Goal: Transaction & Acquisition: Purchase product/service

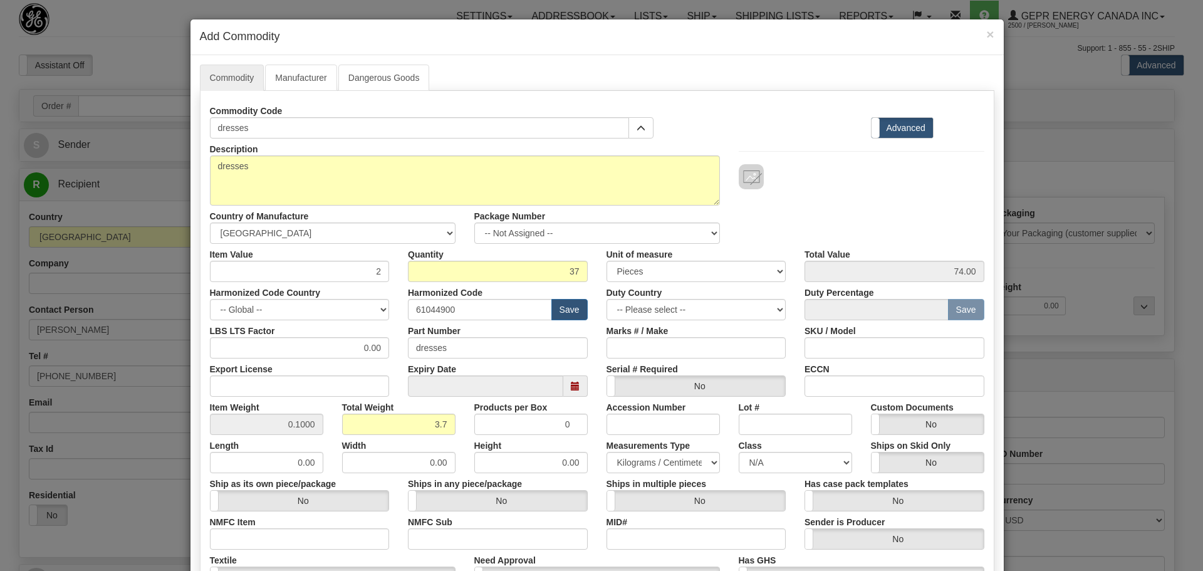
select select "AU"
select select "QLD"
select select "1"
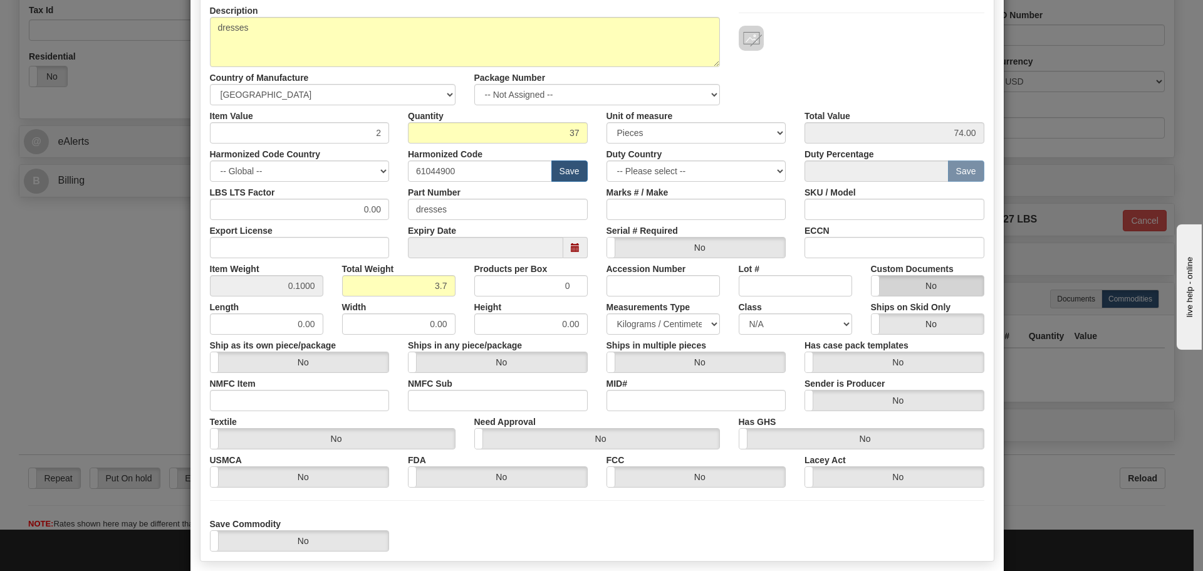
scroll to position [205, 0]
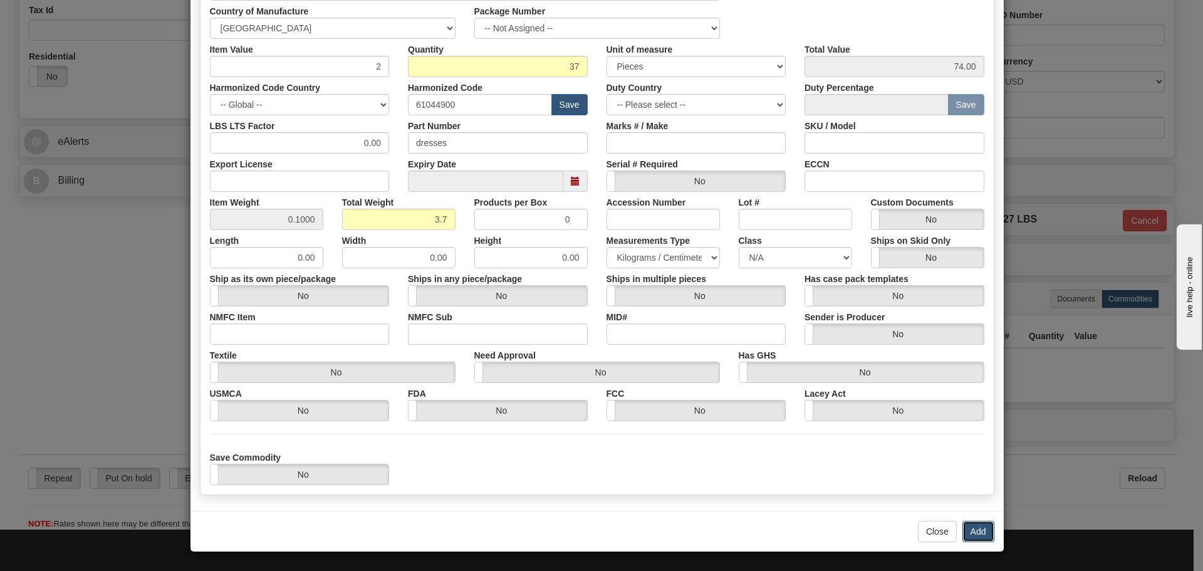
click at [967, 538] on button "Add" at bounding box center [978, 531] width 32 height 21
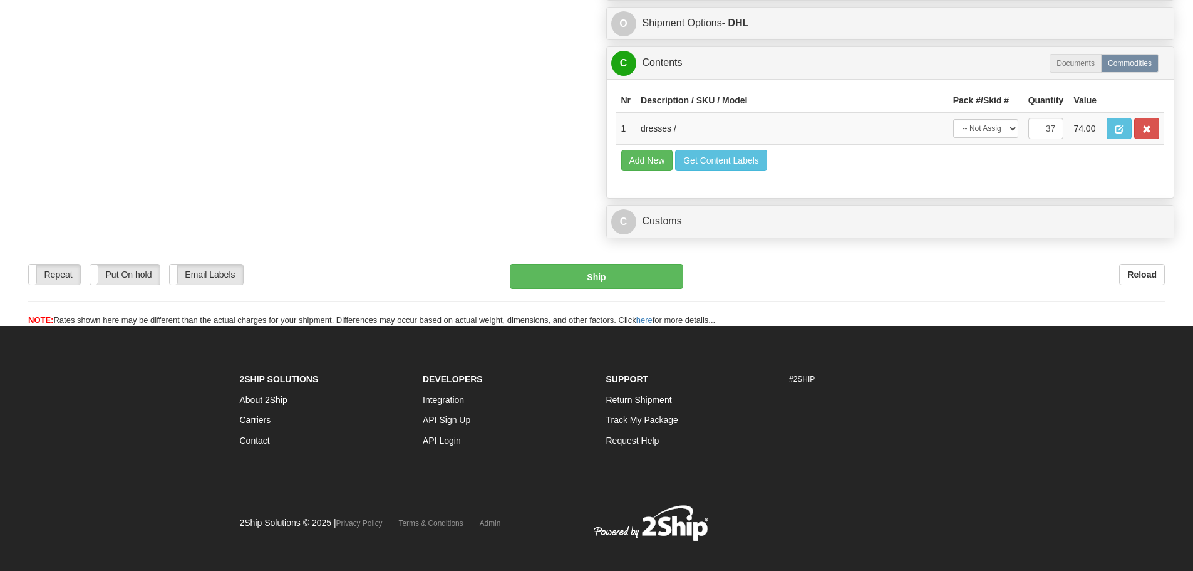
scroll to position [689, 0]
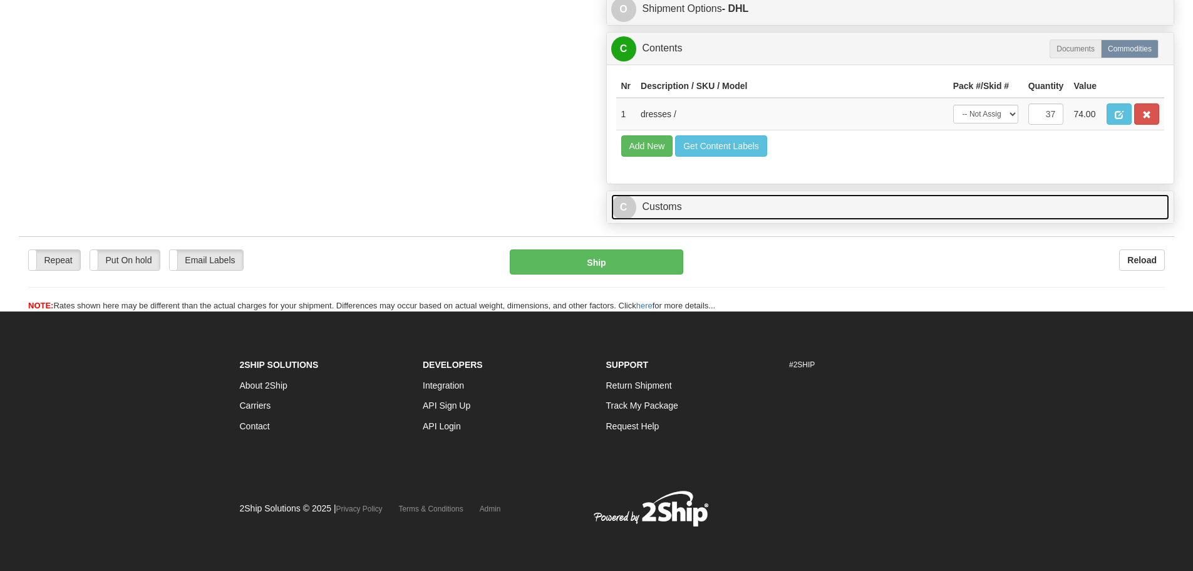
click at [714, 219] on link "C Customs" at bounding box center [890, 207] width 559 height 26
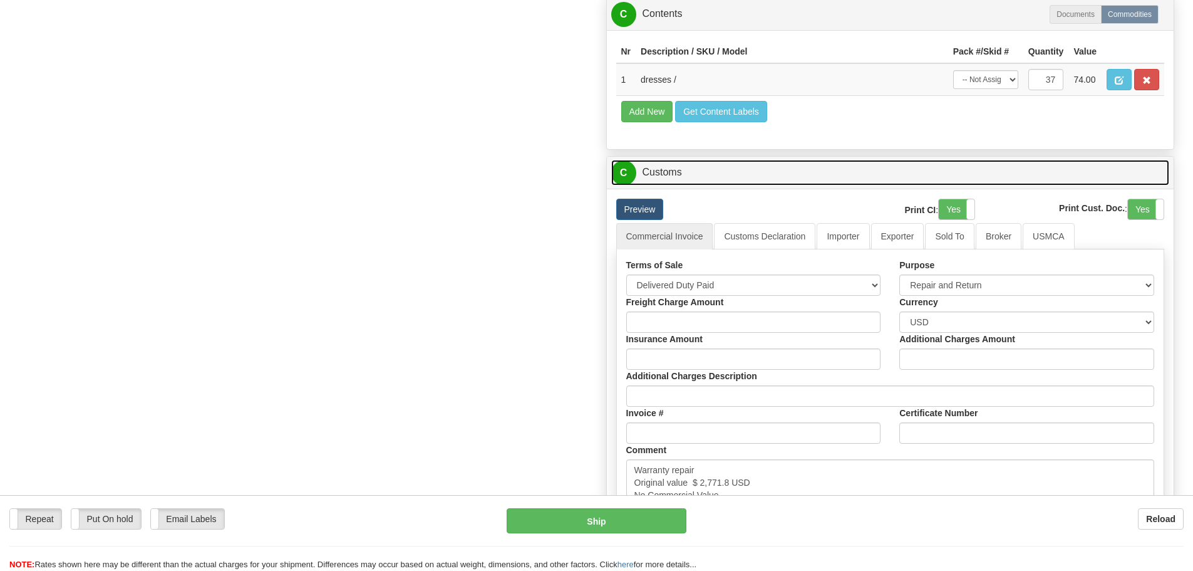
scroll to position [752, 0]
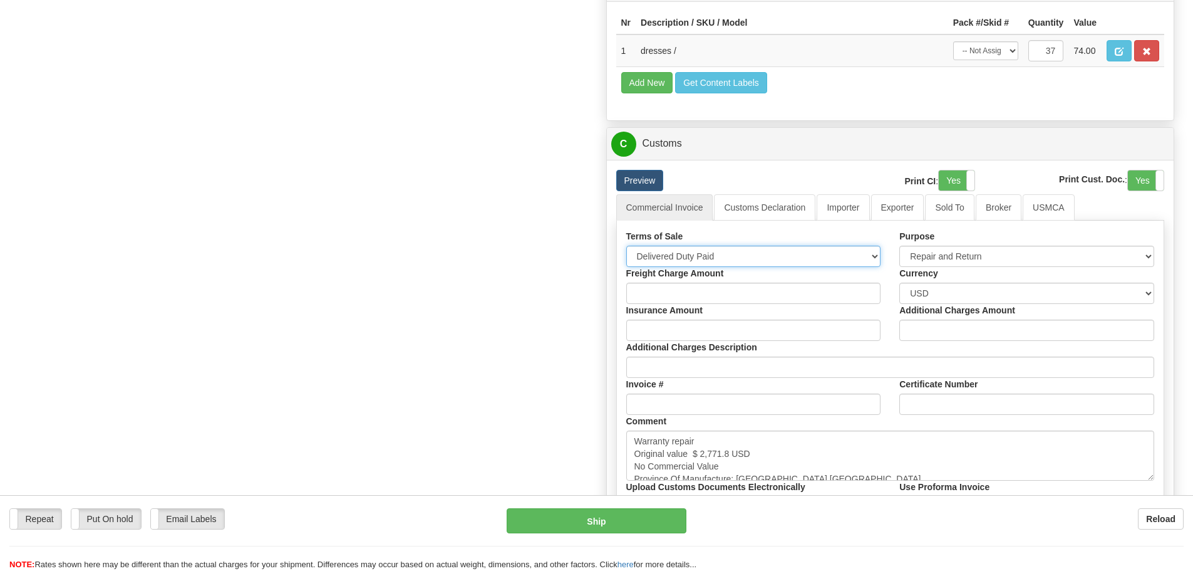
click at [879, 261] on select "Free Carrier Free On Board Ex Works Delivered Duty Unpaid Delivered Duty Paid C…" at bounding box center [753, 256] width 255 height 21
click at [718, 264] on select "Free Carrier Free On Board Ex Works Delivered Duty Unpaid Delivered Duty Paid C…" at bounding box center [753, 256] width 255 height 21
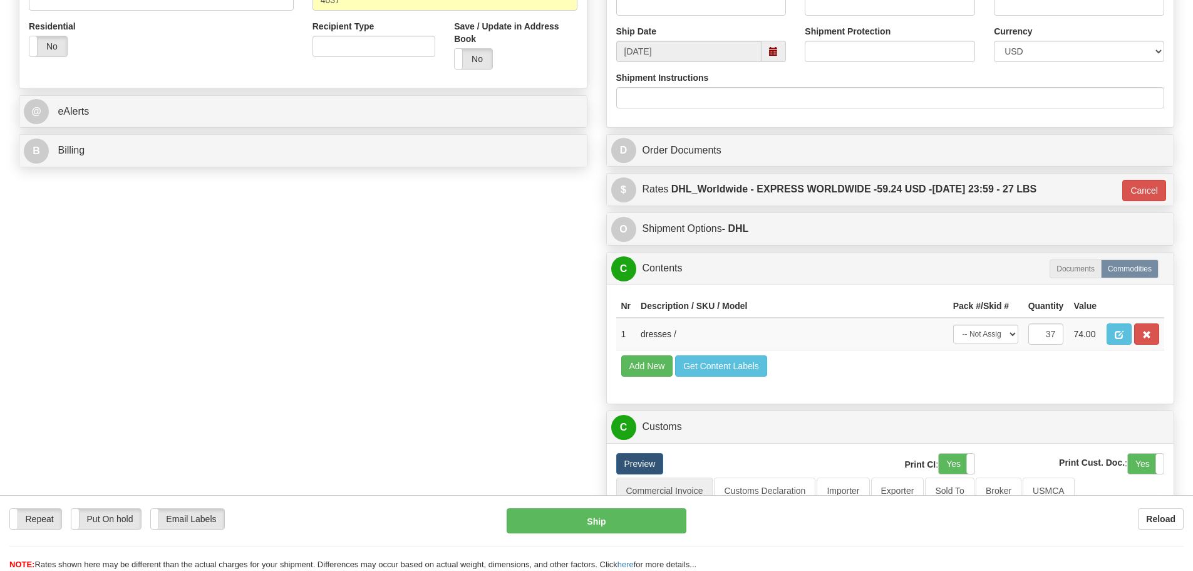
scroll to position [439, 0]
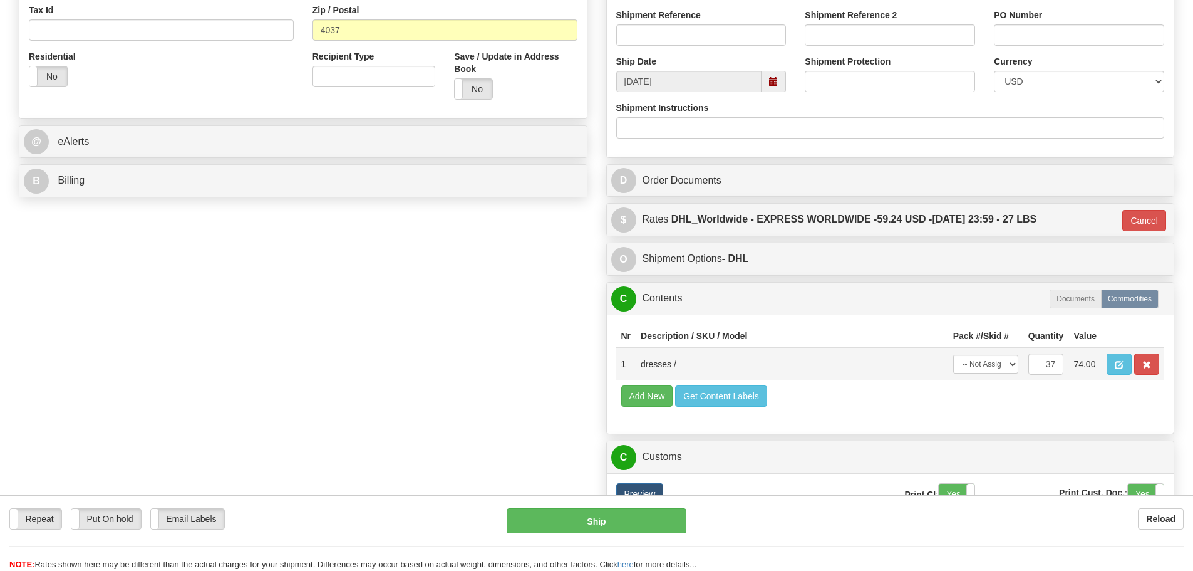
click at [1088, 367] on td "74.00" at bounding box center [1085, 364] width 33 height 33
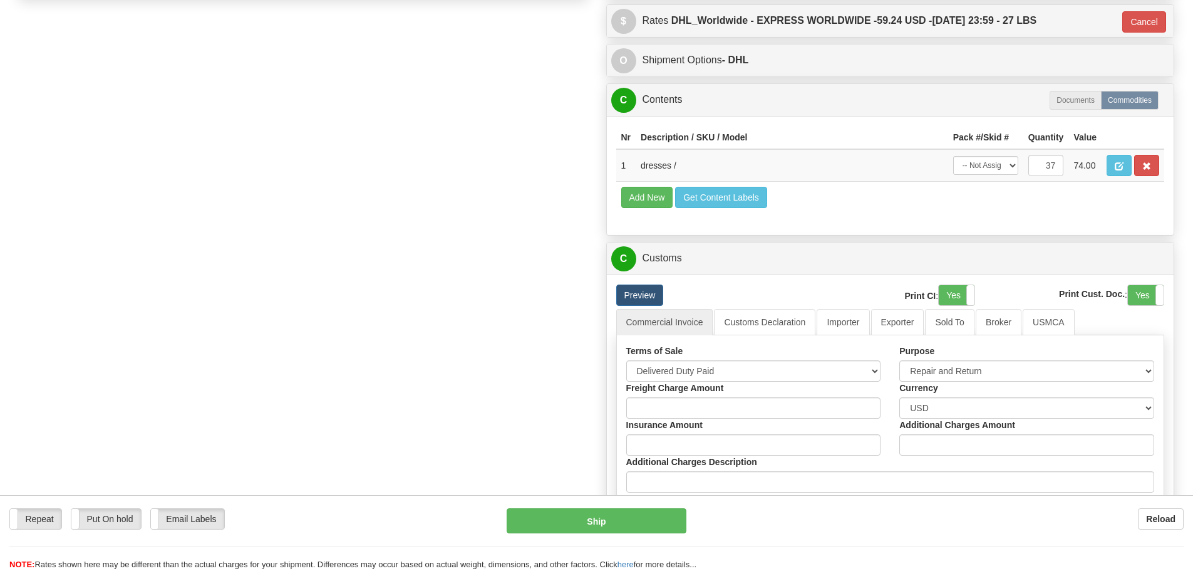
scroll to position [689, 0]
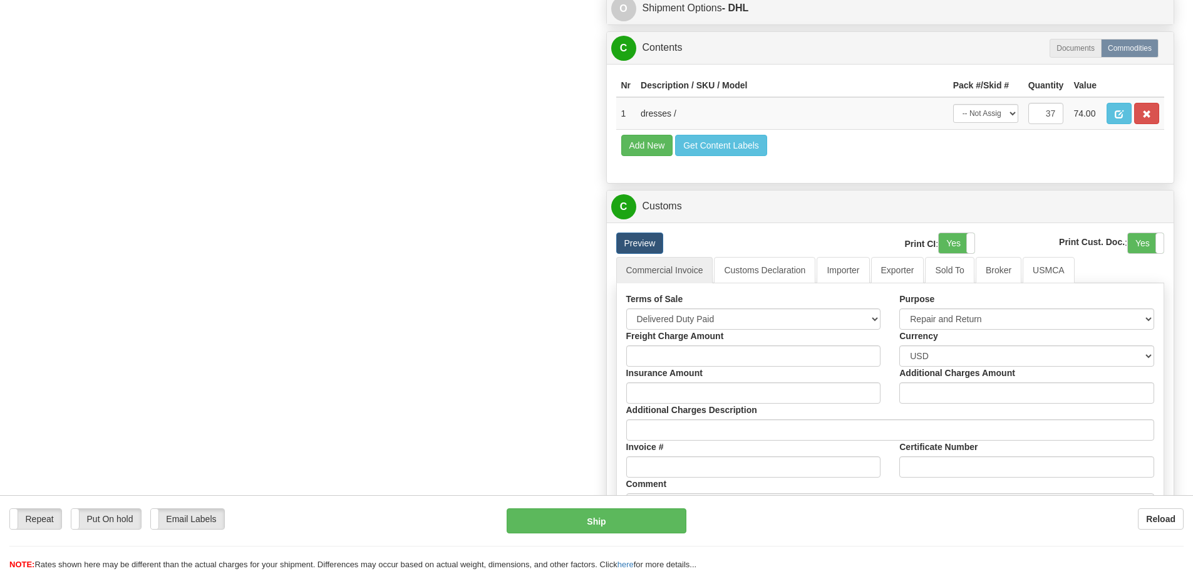
click at [254, 267] on div "Order # S Sender" at bounding box center [596, 60] width 1175 height 1321
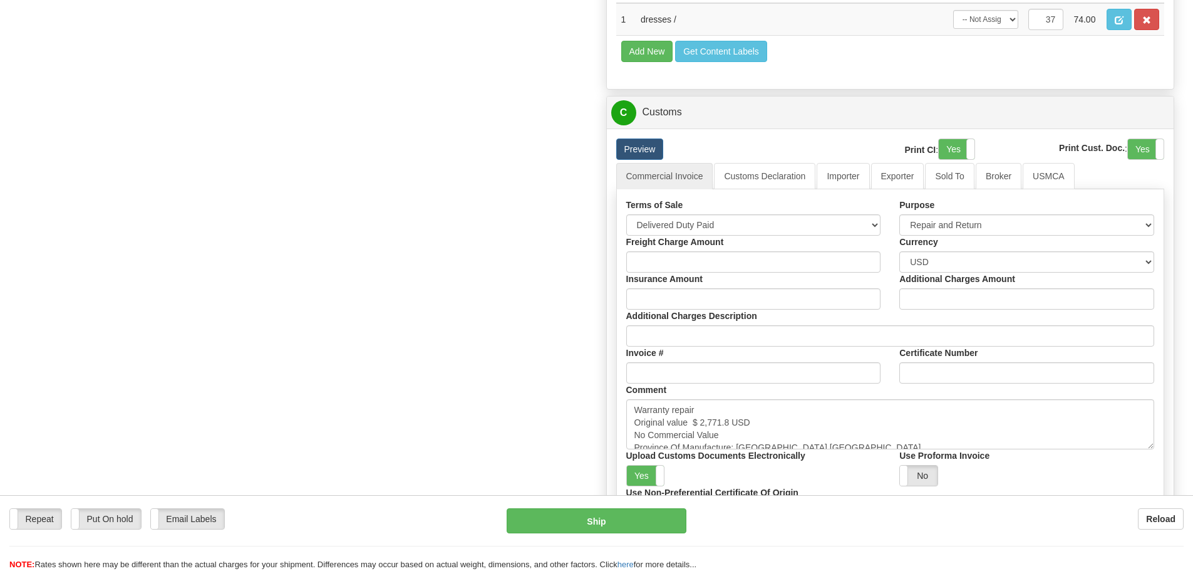
scroll to position [814, 0]
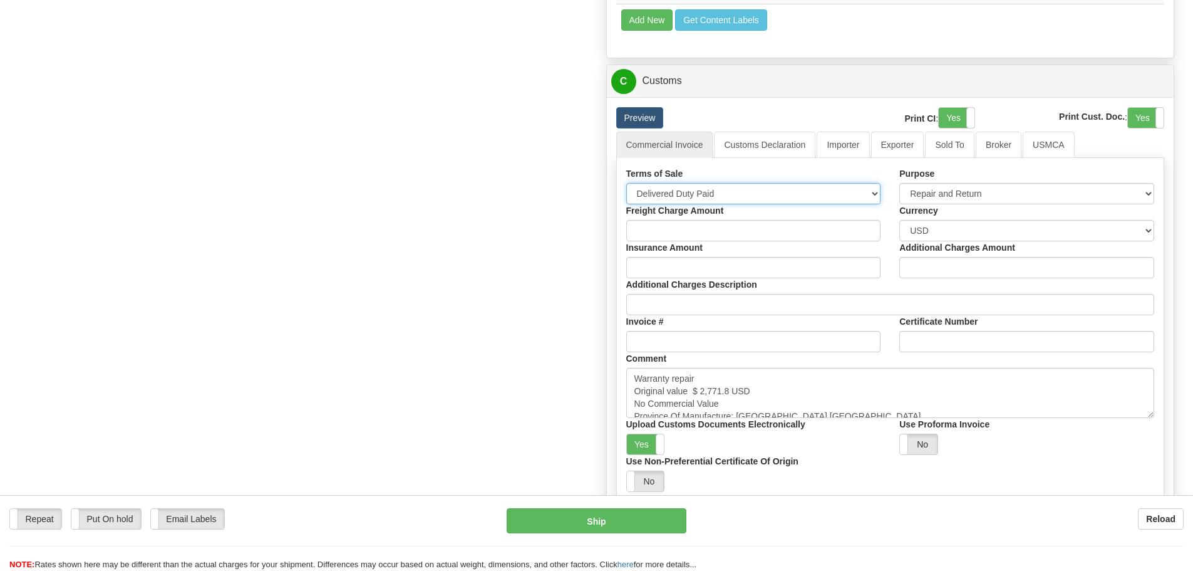
click at [722, 189] on select "Free Carrier Free On Board Ex Works Delivered Duty Unpaid Delivered Duty Paid C…" at bounding box center [753, 193] width 255 height 21
click at [719, 185] on select "Free Carrier Free On Board Ex Works Delivered Duty Unpaid Delivered Duty Paid C…" at bounding box center [753, 193] width 255 height 21
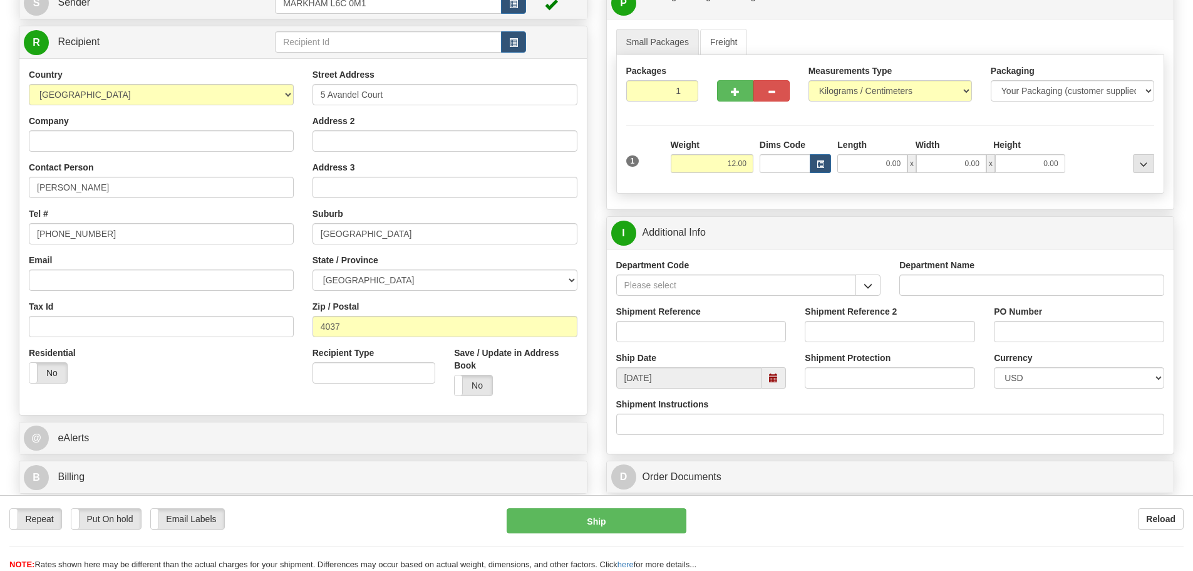
scroll to position [63, 0]
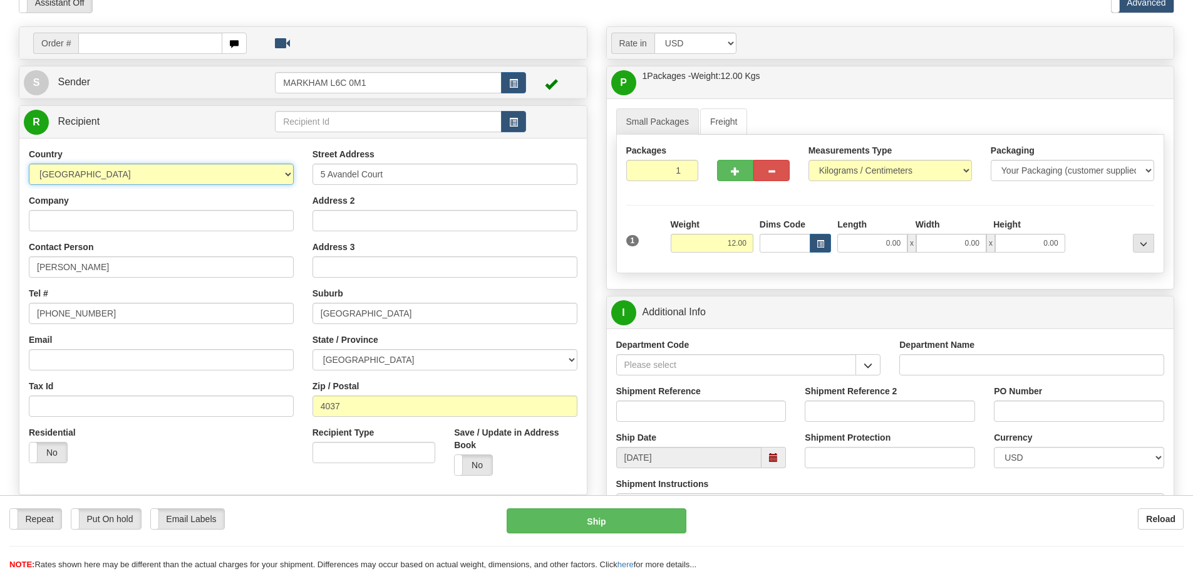
click at [246, 172] on select "AFGHANISTAN ALAND ISLANDS ALBANIA ALGERIA AMERICAN SAMOA ANDORRA ANGOLA ANGUILL…" at bounding box center [161, 174] width 265 height 21
click at [246, 169] on select "AFGHANISTAN ALAND ISLANDS ALBANIA ALGERIA AMERICAN SAMOA ANDORRA ANGOLA ANGUILL…" at bounding box center [161, 174] width 265 height 21
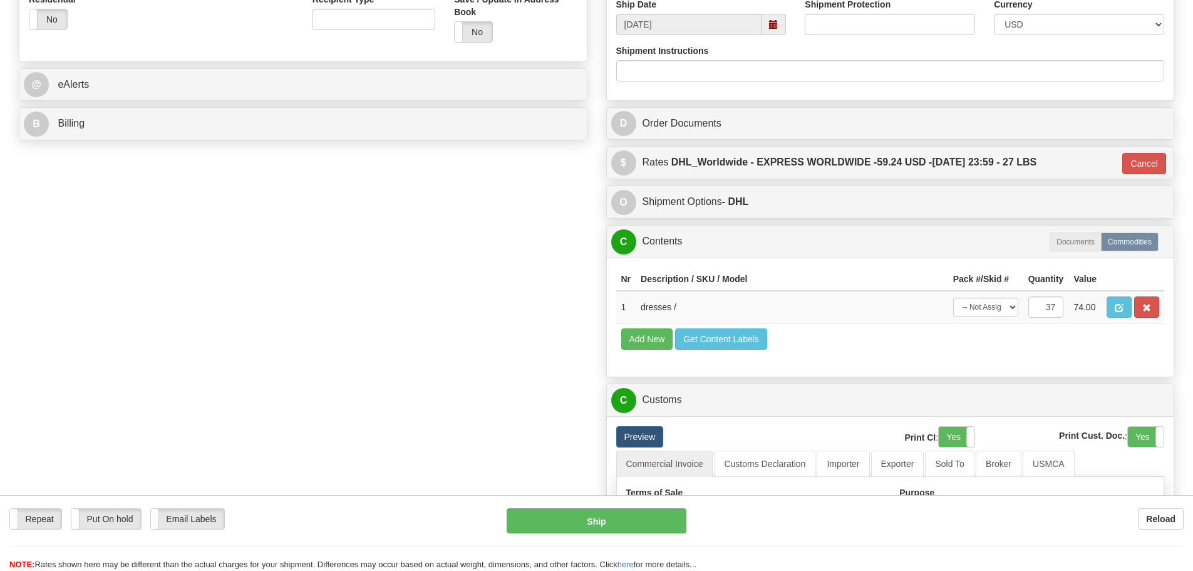
scroll to position [501, 0]
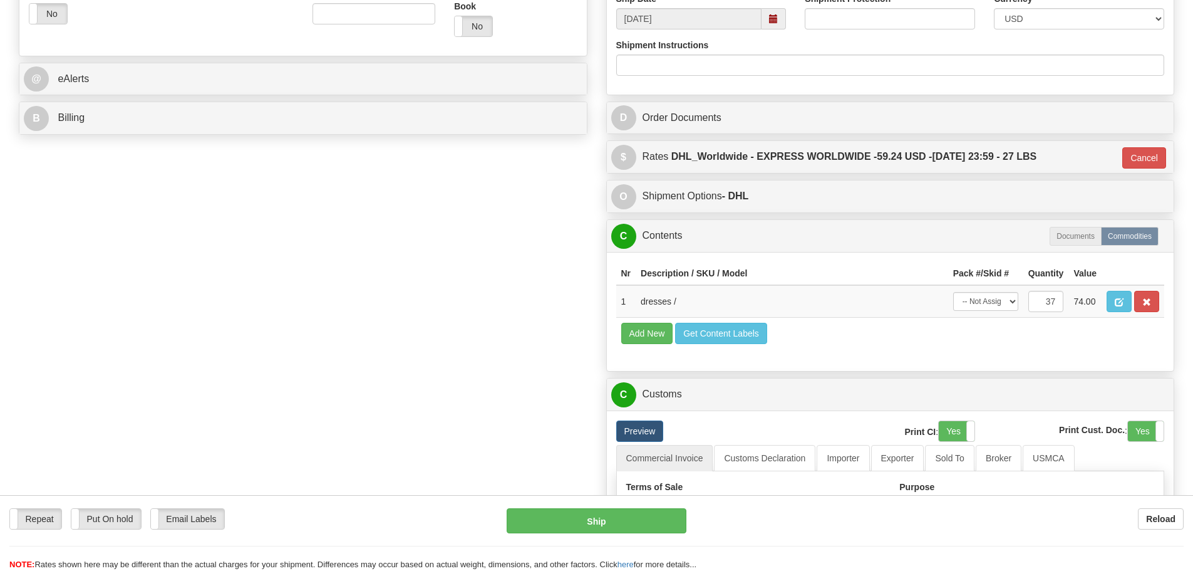
click at [1168, 168] on div "$ Rates DHL_Worldwide - EXPRESS WORLDWIDE - 59.24 USD - 08/26/2025 23:59 - 27 L…" at bounding box center [891, 157] width 568 height 32
click at [1165, 159] on button "Cancel" at bounding box center [1145, 157] width 44 height 21
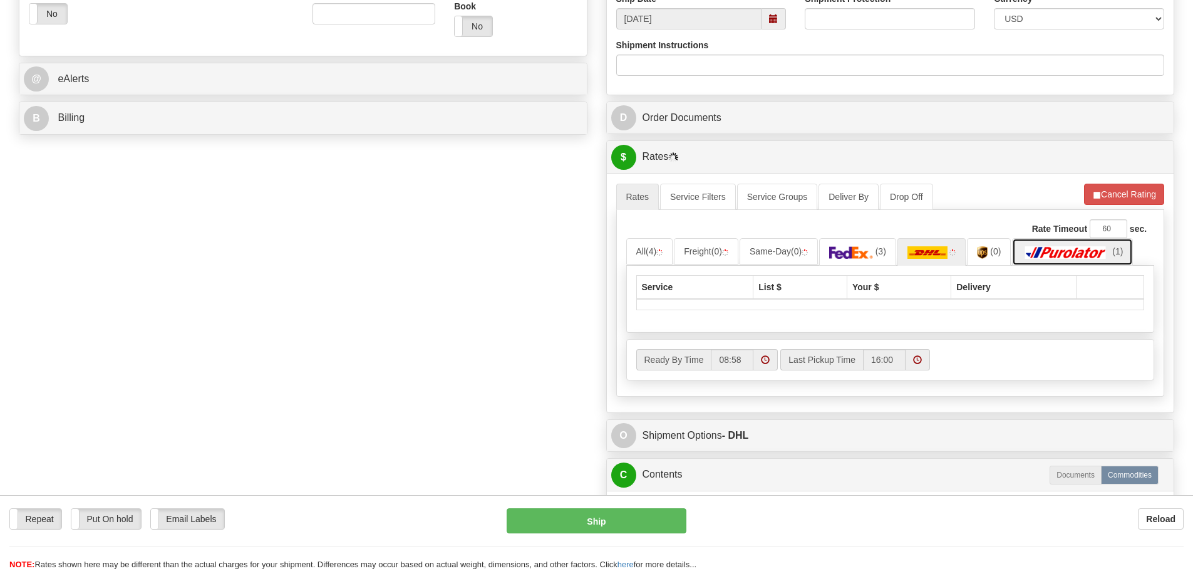
click at [1069, 262] on link "(1)" at bounding box center [1072, 251] width 121 height 27
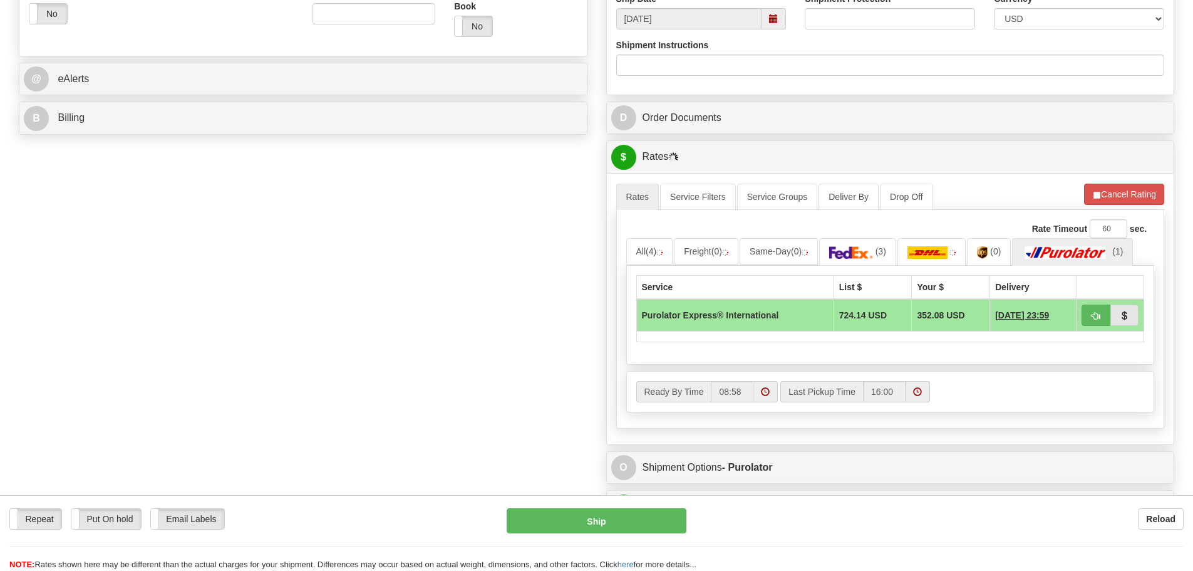
click at [860, 268] on div "Service List $ Your $ Delivery Purolator Express® International 724.14 USD 352.…" at bounding box center [890, 315] width 529 height 99
click at [860, 262] on link "(3)" at bounding box center [857, 251] width 77 height 27
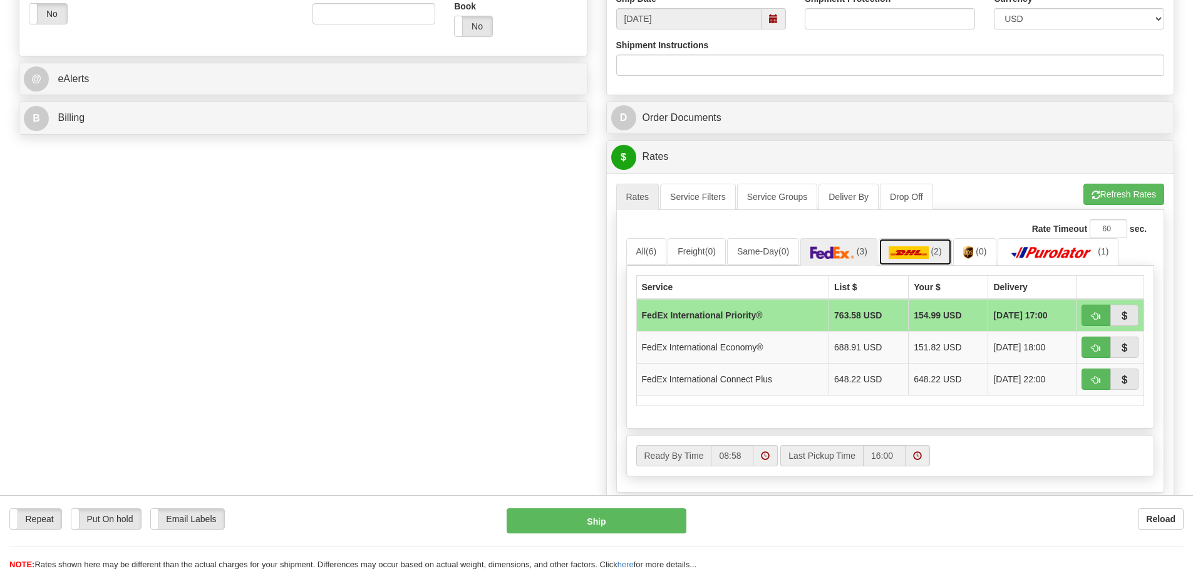
click at [933, 244] on link "(2)" at bounding box center [915, 251] width 73 height 27
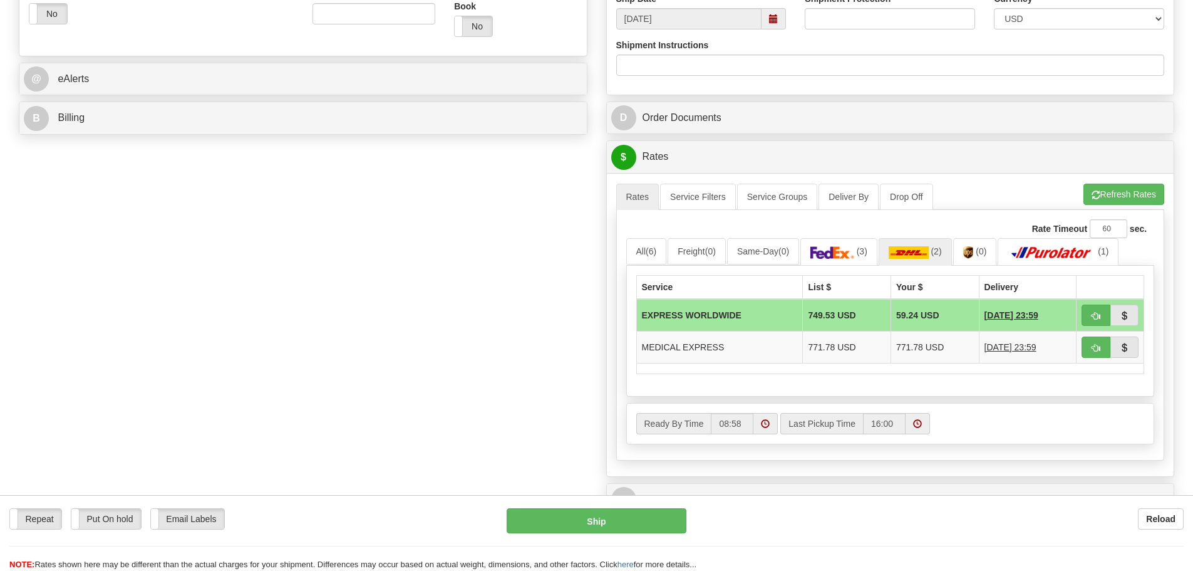
click at [840, 222] on div "Rate Timeout 60 sec." at bounding box center [890, 228] width 529 height 19
click at [560, 197] on div "Order # S Sender" at bounding box center [596, 400] width 1175 height 1625
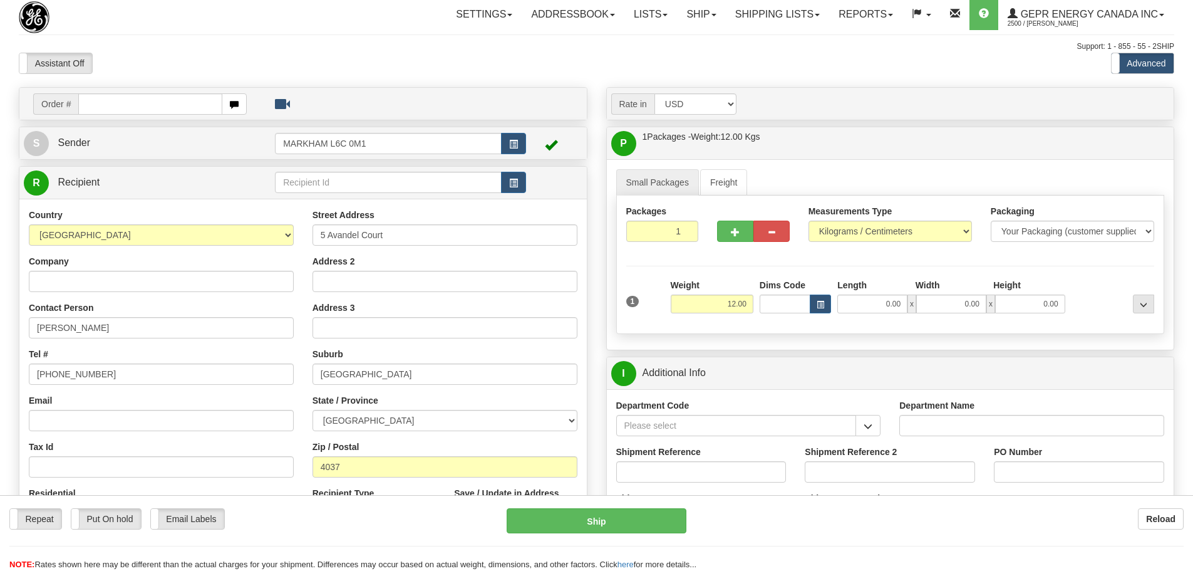
scroll to position [0, 0]
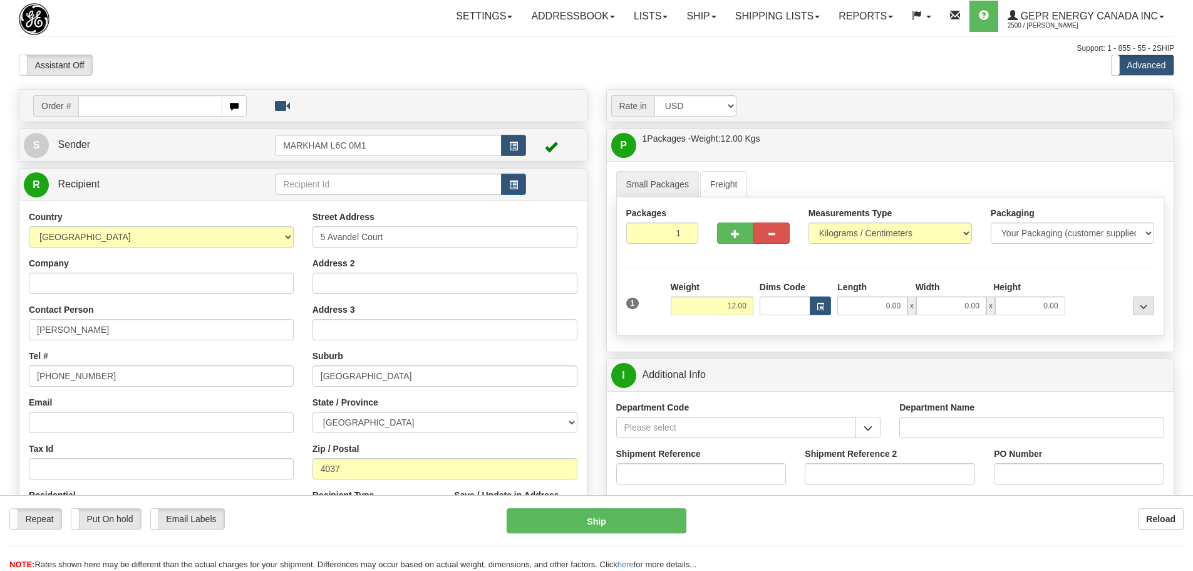
click at [619, 48] on div "Support: 1 - 855 - 55 - 2SHIP" at bounding box center [597, 48] width 1156 height 11
click at [535, 61] on div "Assistant On Assistant Off Do a return Do a return Previous Next Standard Advan…" at bounding box center [596, 65] width 1175 height 21
